Goal: Task Accomplishment & Management: Manage account settings

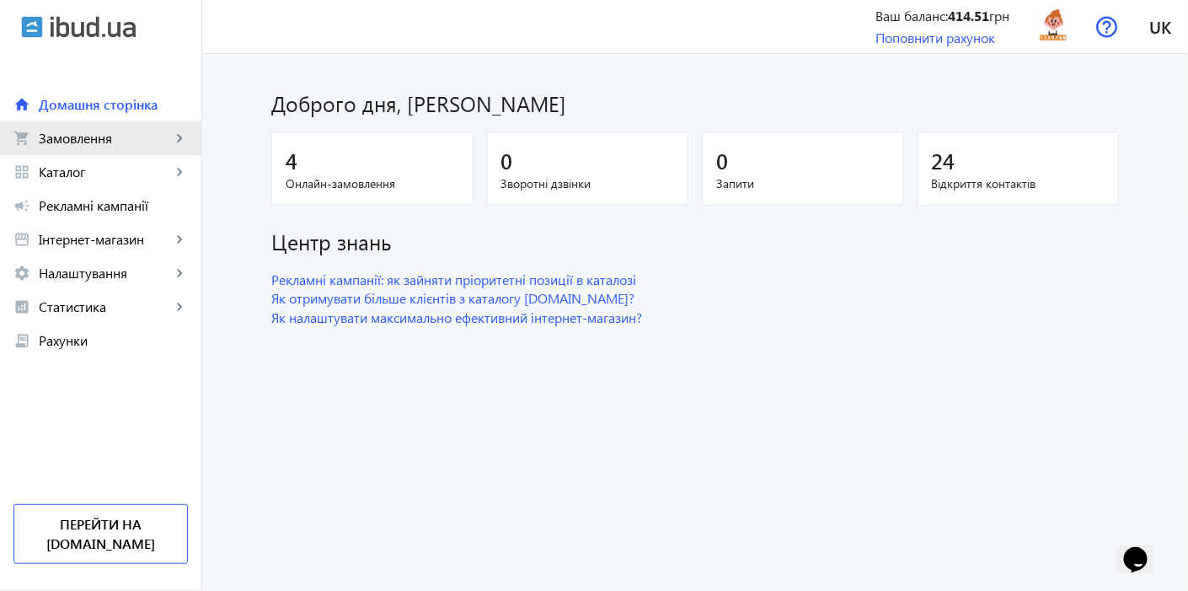
click at [56, 147] on link "shopping_cart Замовлення keyboard_arrow_right" at bounding box center [100, 138] width 201 height 34
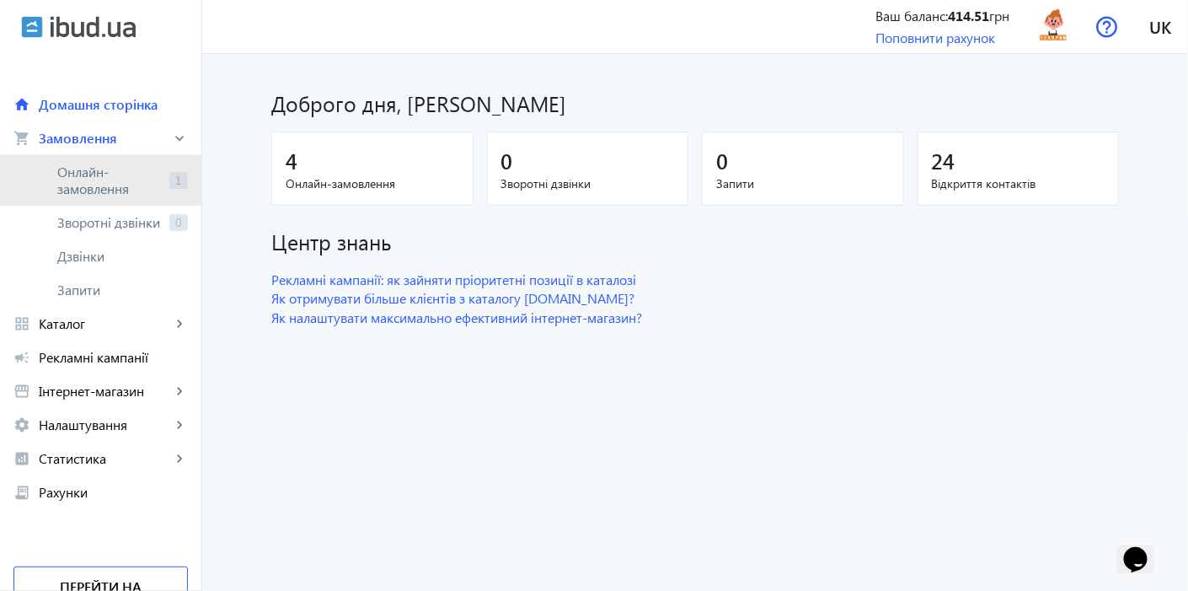
click at [79, 179] on span "Онлайн-замовлення" at bounding box center [109, 180] width 105 height 34
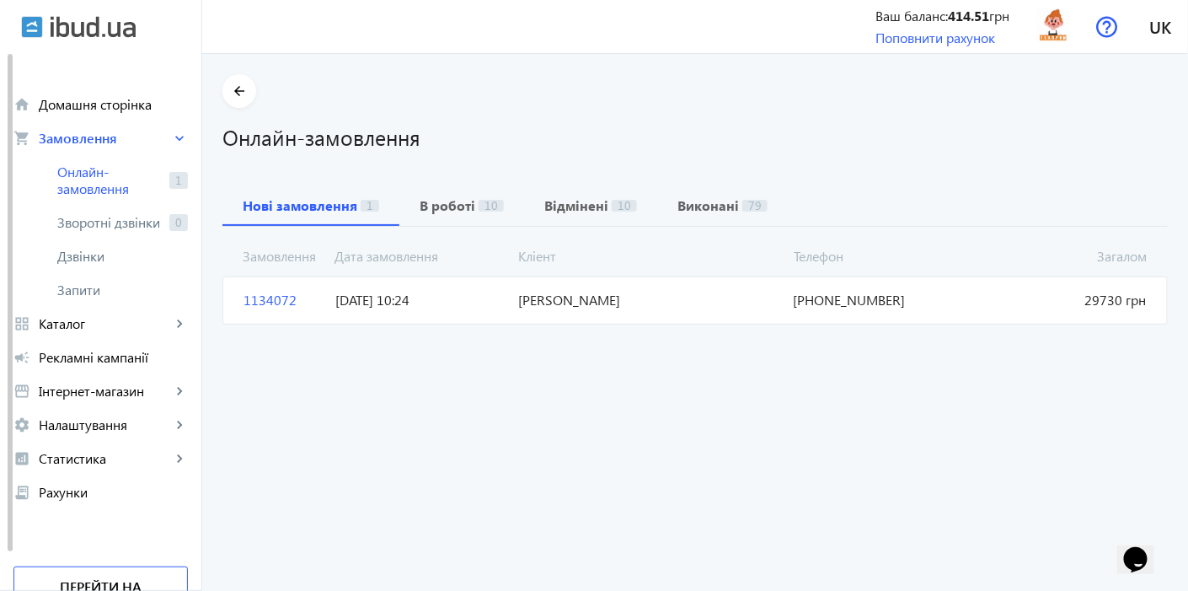
click at [257, 297] on span "1134072" at bounding box center [283, 300] width 92 height 19
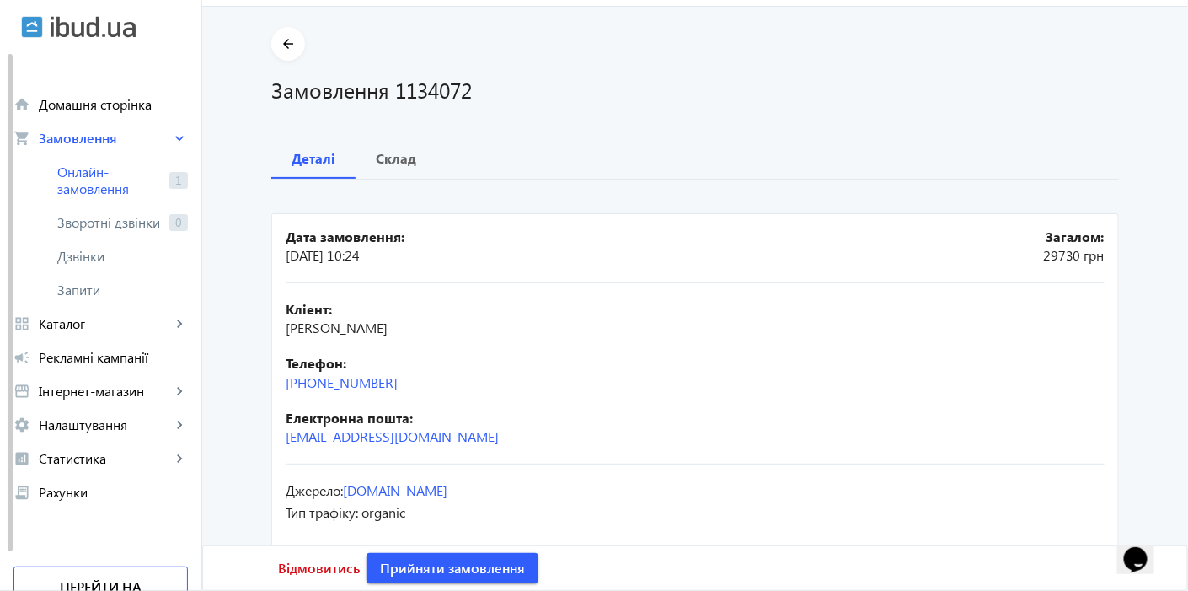
scroll to position [69, 0]
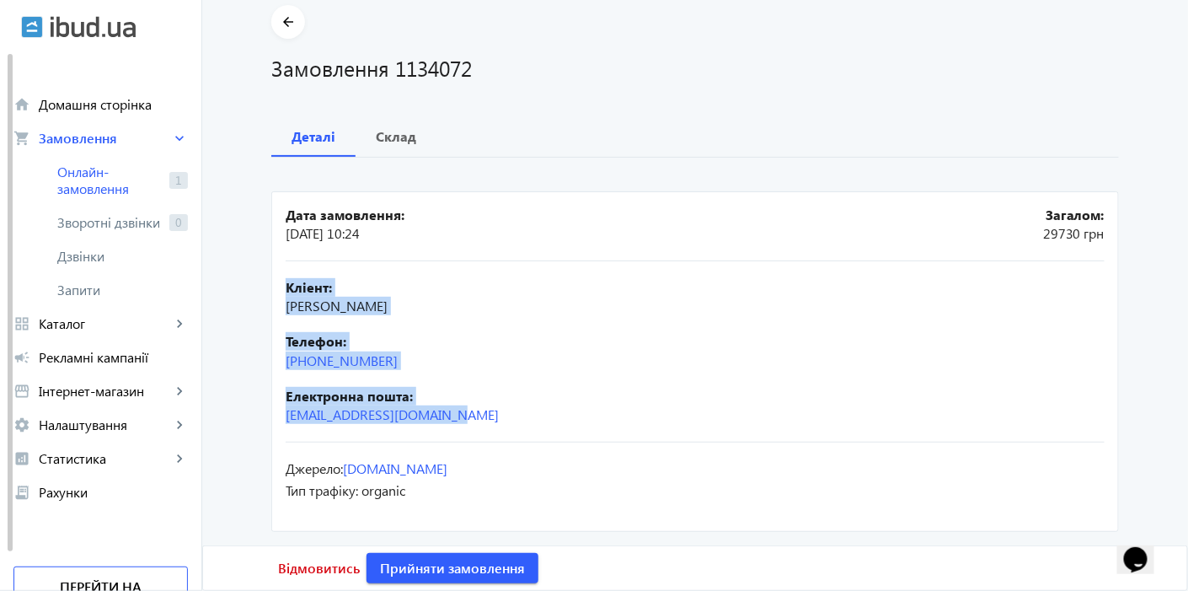
drag, startPoint x: 279, startPoint y: 285, endPoint x: 499, endPoint y: 411, distance: 253.6
click at [499, 411] on mat-card "Дата замовлення: [DATE] 10:24 Загалом: 29730 грн Кліент: [PERSON_NAME] Телефон:…" at bounding box center [694, 361] width 847 height 340
copy div "Кліент: [PERSON_NAME] Телефон: [PHONE_NUMBER] Електронна пошта: [EMAIL_ADDRESS]…"
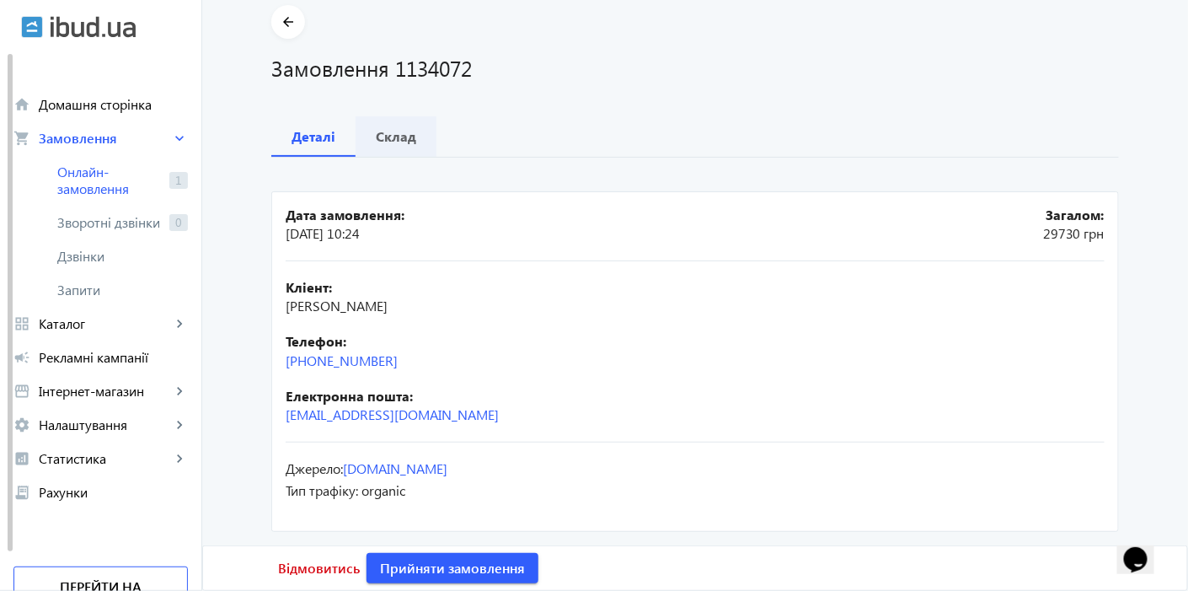
click at [405, 136] on b "Склад" at bounding box center [396, 136] width 40 height 13
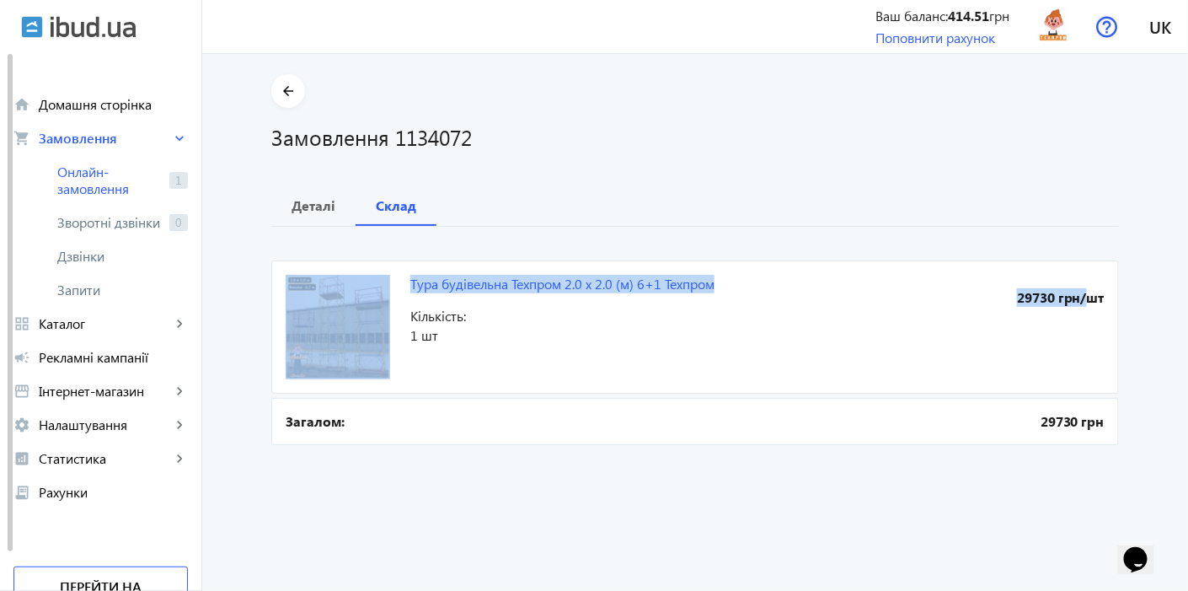
drag, startPoint x: 403, startPoint y: 283, endPoint x: 1074, endPoint y: 303, distance: 671.7
click at [1074, 303] on mat-card "Тура будівельна Техпром 2.0 х 2.0 (м) 6+1 Техпром 29730 грн/шт Кількість: 1 шт" at bounding box center [694, 326] width 847 height 133
copy mat-card "Тура будівельна Техпром 2.0 х 2.0 (м) 6+1 Техпром 29730 грн"
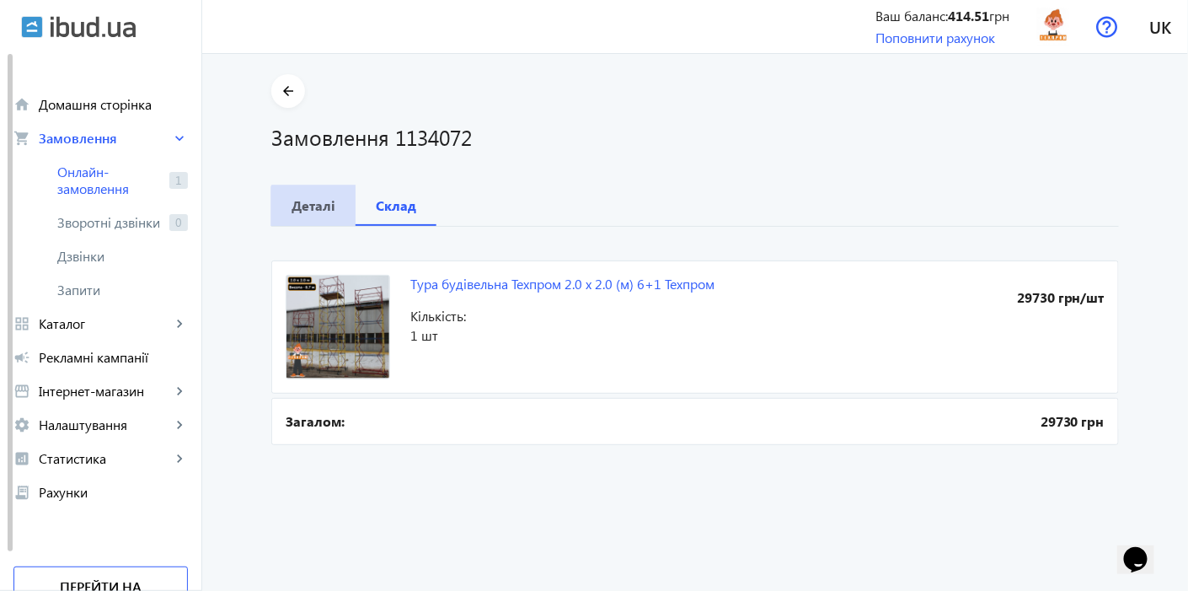
click at [313, 211] on b "Деталі" at bounding box center [313, 205] width 44 height 13
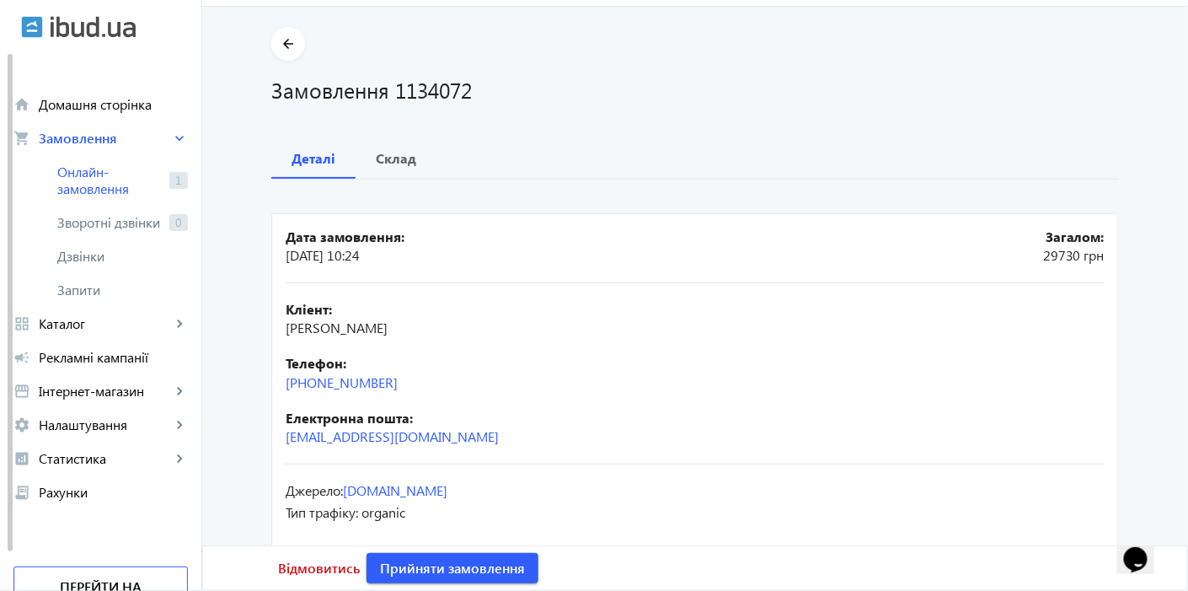
scroll to position [69, 0]
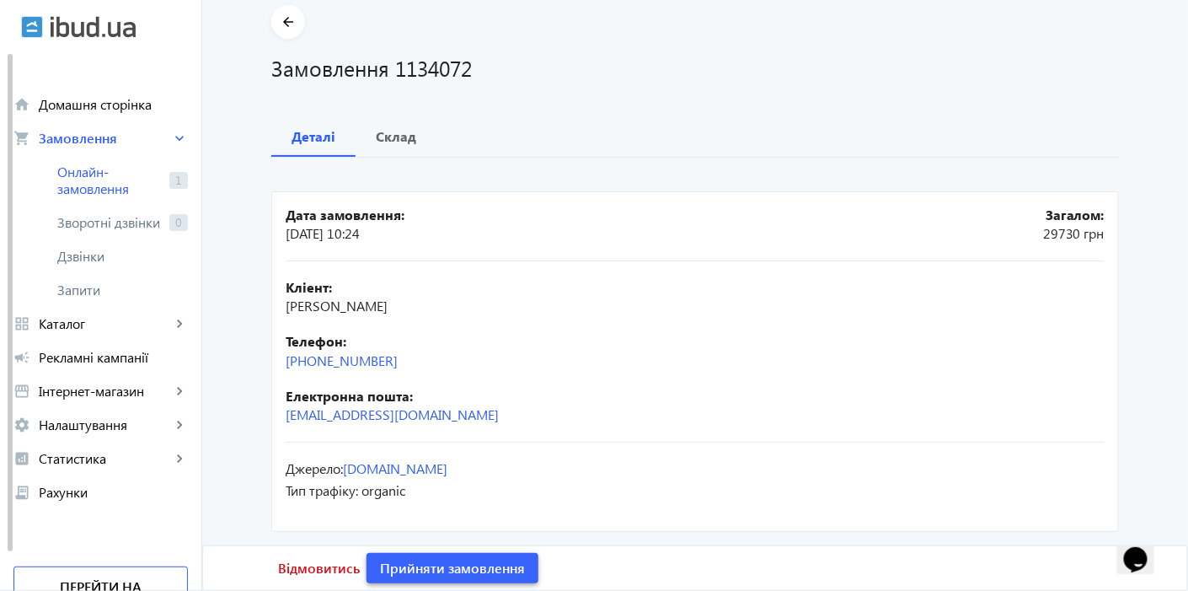
click at [449, 563] on span "Прийняти замовлення" at bounding box center [452, 568] width 145 height 19
